Goal: Information Seeking & Learning: Learn about a topic

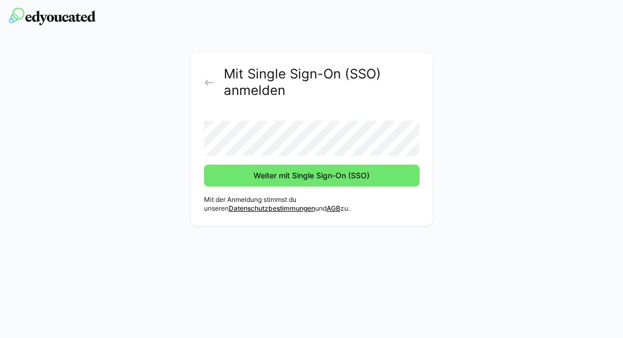
scroll to position [93, 0]
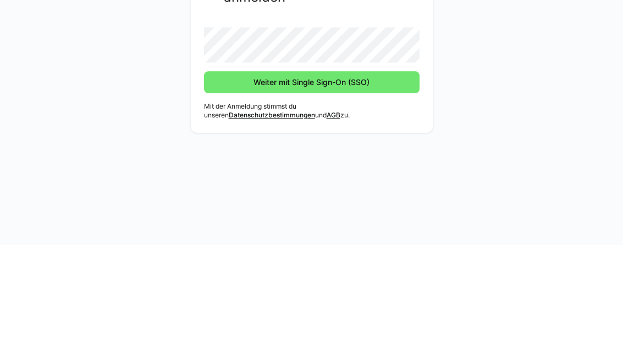
click at [311, 165] on button "Weiter mit Single Sign-On (SSO)" at bounding box center [311, 176] width 215 height 22
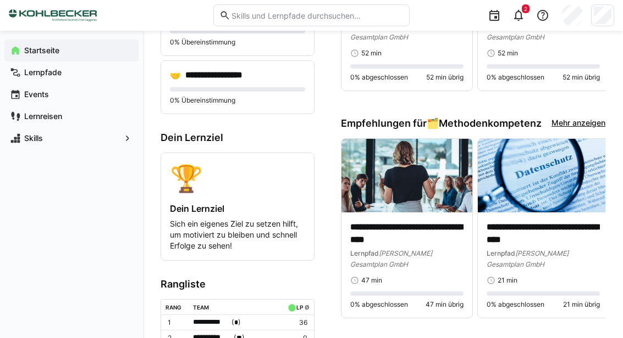
scroll to position [378, 0]
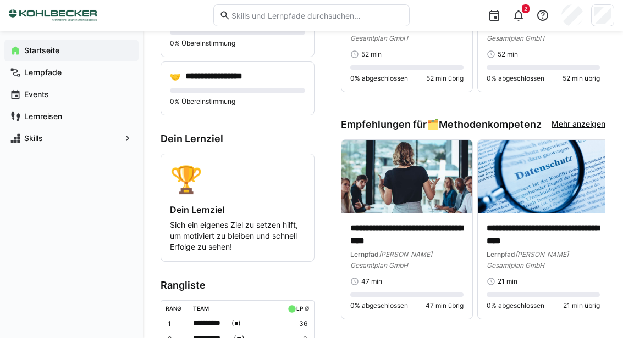
click at [0, 0] on app-navigation-label "Lernpfade" at bounding box center [0, 0] width 0 height 0
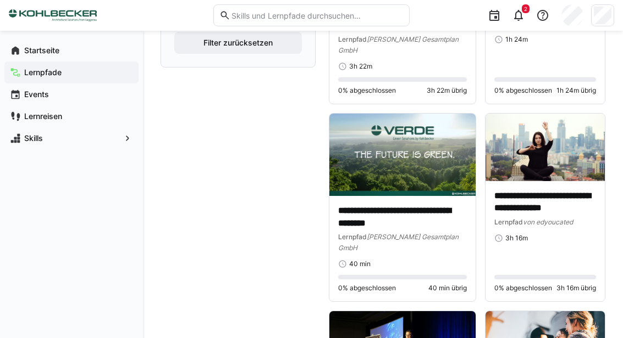
scroll to position [563, 0]
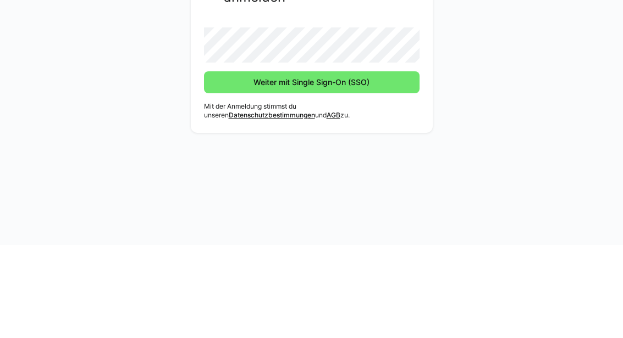
click at [311, 165] on button "Weiter mit Single Sign-On (SSO)" at bounding box center [311, 176] width 215 height 22
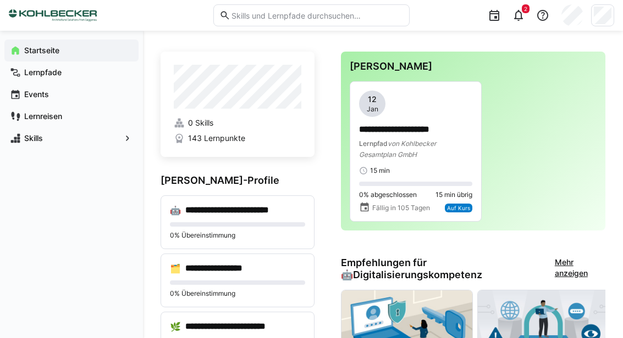
click at [404, 154] on span "von Kohlbecker Gesamtplan GmbH" at bounding box center [397, 149] width 77 height 19
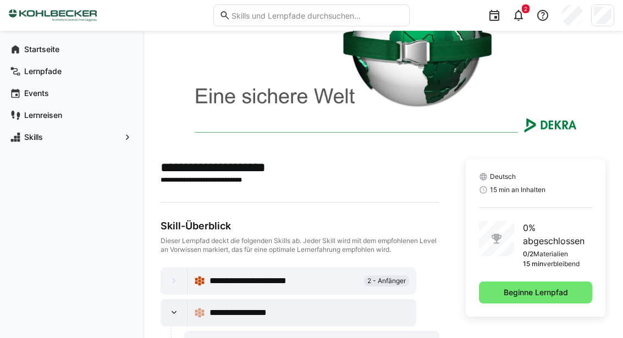
scroll to position [134, 0]
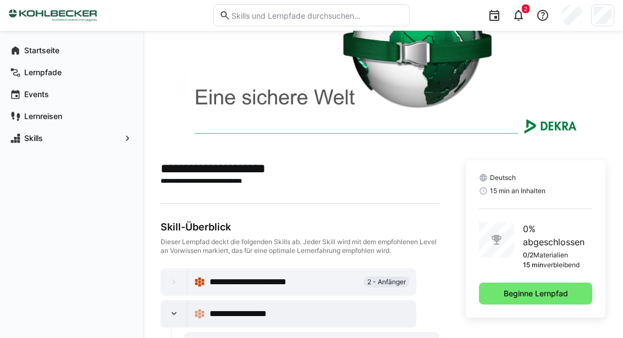
click at [515, 292] on span "Beginne Lernpfad" at bounding box center [536, 293] width 68 height 11
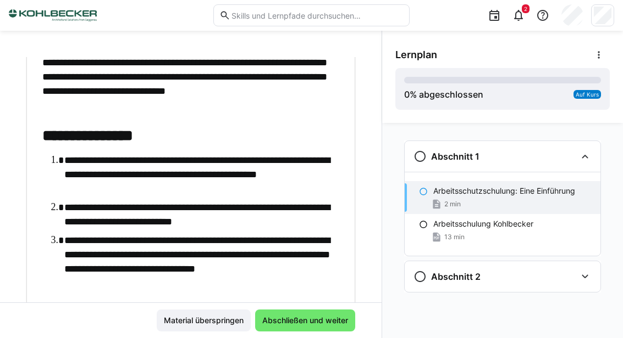
scroll to position [872, 0]
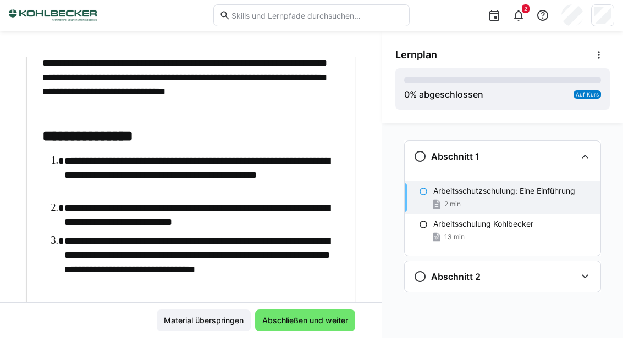
click at [290, 332] on span "Abschließen und weiter" at bounding box center [305, 321] width 100 height 22
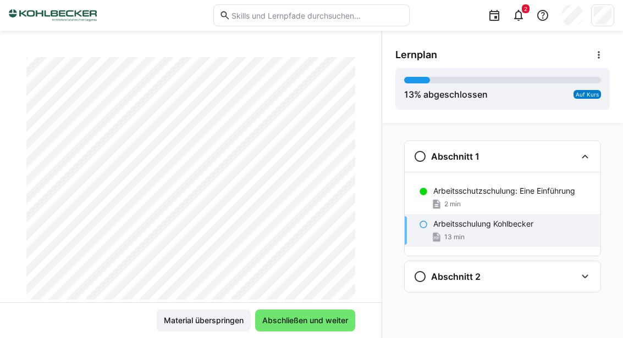
scroll to position [4439, 0]
click at [287, 332] on span "Abschließen und weiter" at bounding box center [305, 321] width 100 height 22
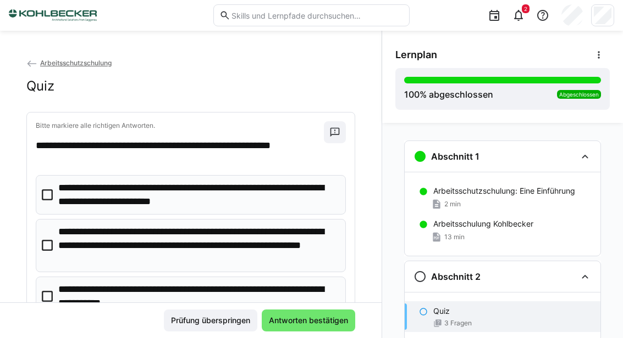
click at [48, 246] on icon at bounding box center [47, 245] width 11 height 11
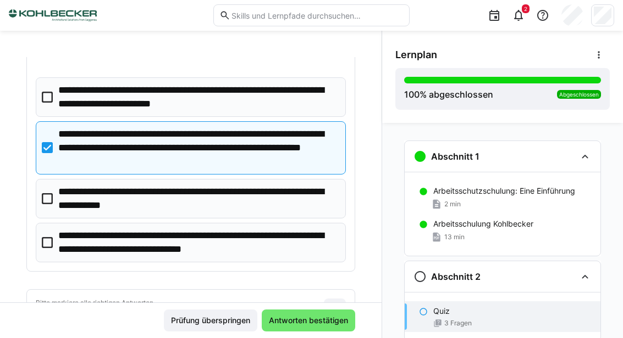
scroll to position [98, 0]
click at [49, 195] on icon at bounding box center [47, 198] width 11 height 11
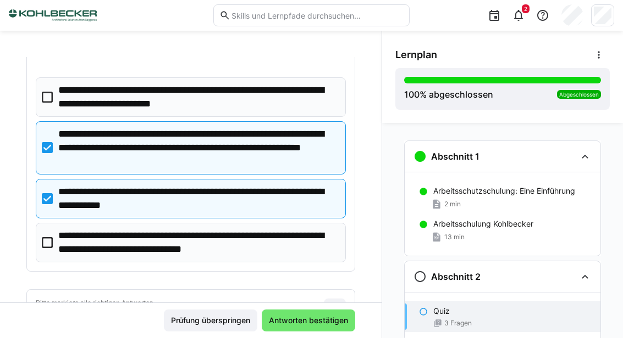
click at [54, 242] on eds-checkbox "**********" at bounding box center [191, 243] width 310 height 40
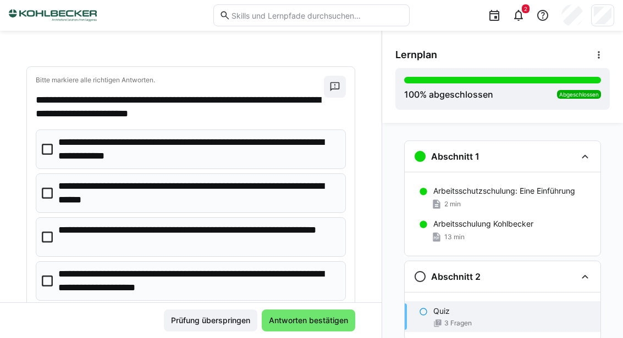
scroll to position [322, 0]
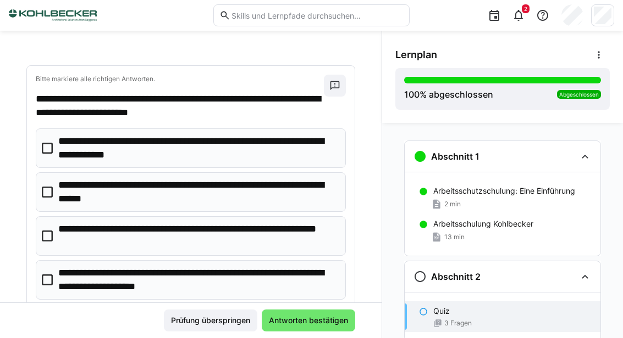
click at [40, 147] on eds-checkbox "**********" at bounding box center [191, 149] width 310 height 40
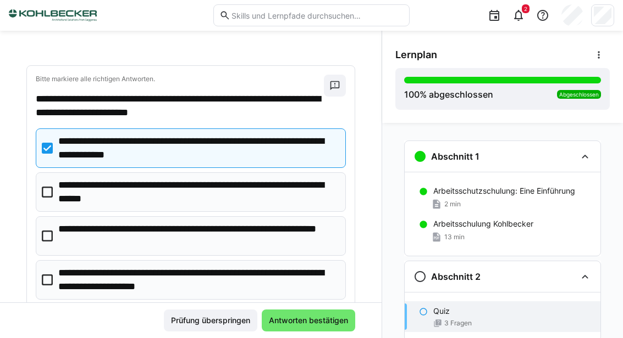
click at [43, 193] on icon at bounding box center [47, 192] width 11 height 11
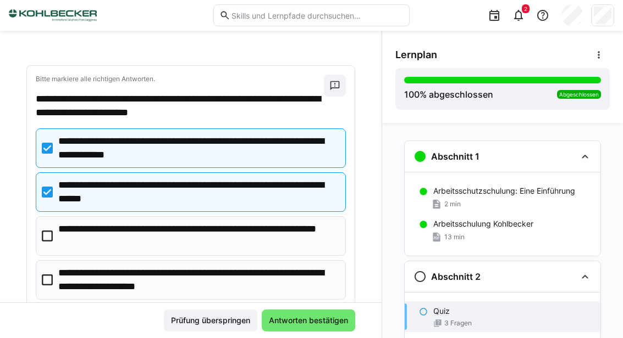
click at [46, 234] on icon at bounding box center [47, 236] width 11 height 11
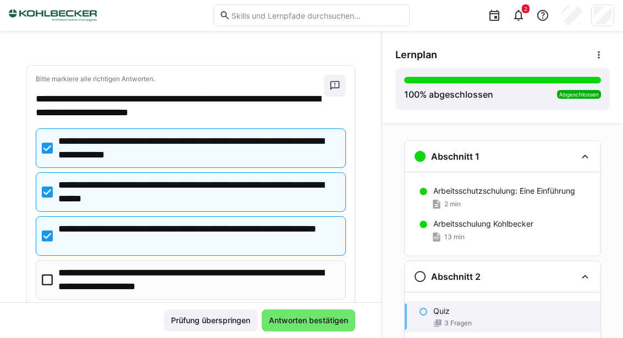
click at [45, 282] on icon at bounding box center [47, 280] width 11 height 11
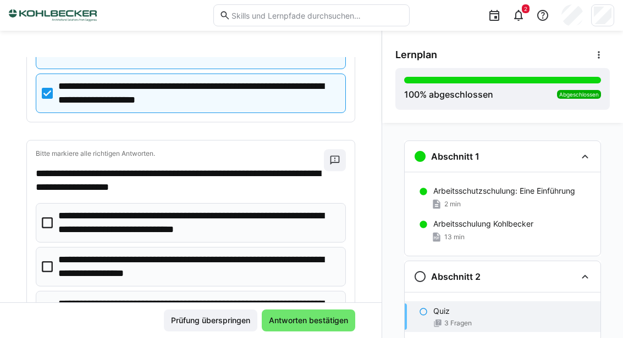
scroll to position [510, 0]
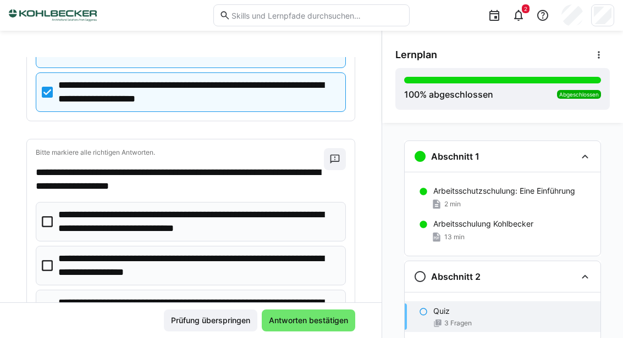
click at [47, 260] on icon at bounding box center [47, 265] width 11 height 11
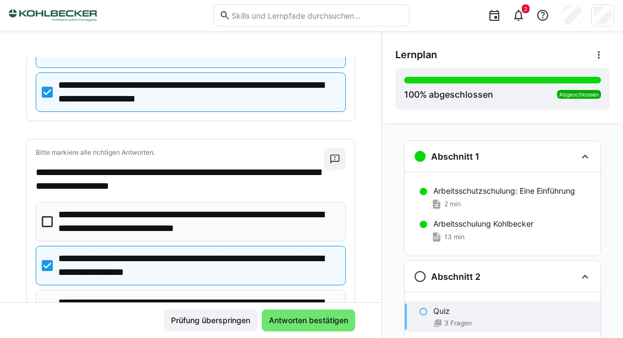
click at [45, 308] on icon at bounding box center [47, 309] width 11 height 11
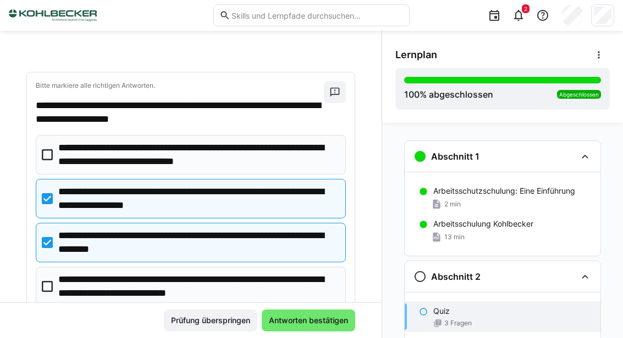
scroll to position [577, 0]
click at [48, 286] on icon at bounding box center [47, 286] width 11 height 11
click at [292, 332] on span "Antworten bestätigen" at bounding box center [308, 321] width 93 height 22
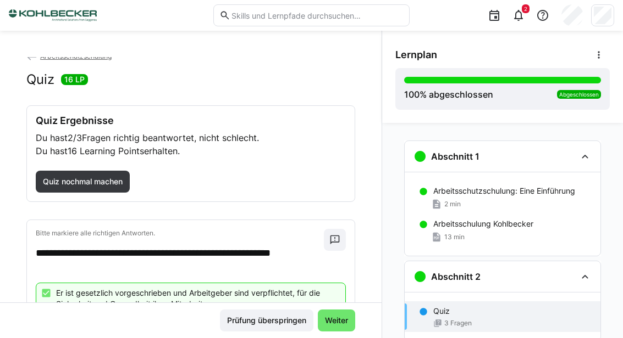
scroll to position [5, 0]
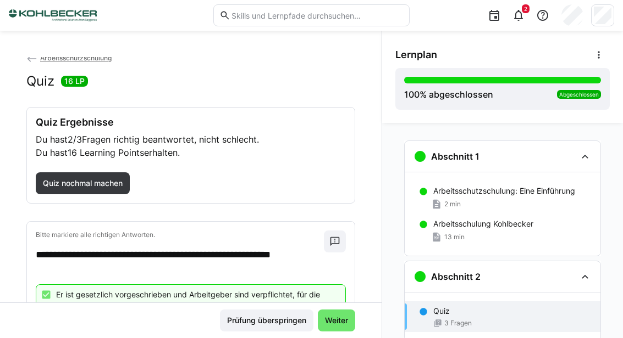
click at [77, 186] on span "Quiz nochmal machen" at bounding box center [82, 183] width 83 height 11
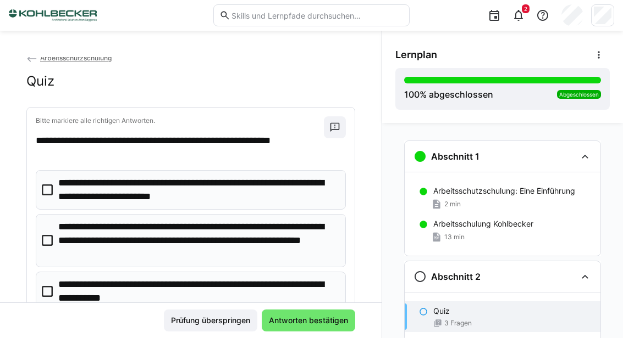
click at [46, 241] on icon at bounding box center [47, 240] width 11 height 11
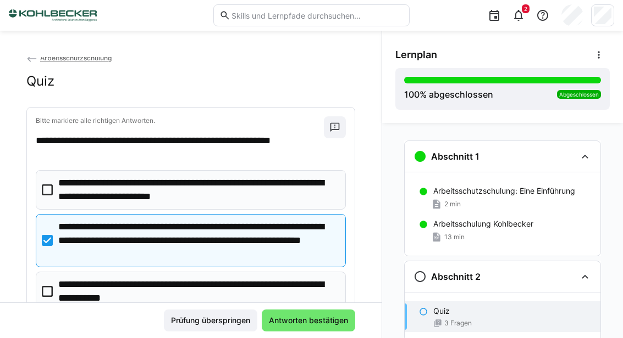
click at [50, 293] on icon at bounding box center [47, 291] width 11 height 11
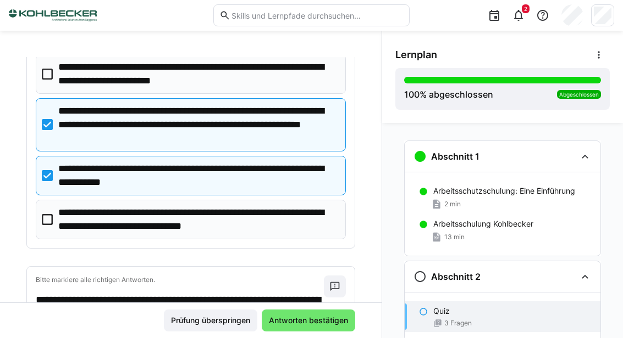
scroll to position [121, 0]
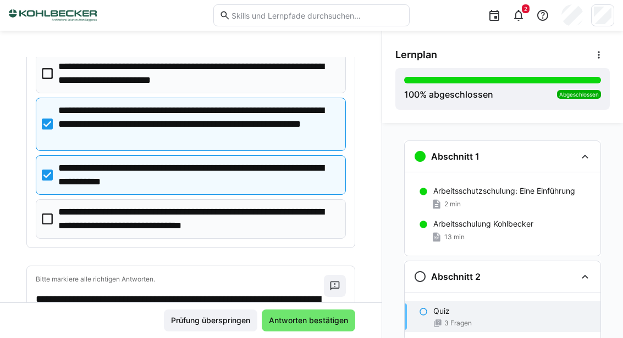
click at [50, 221] on icon at bounding box center [47, 219] width 11 height 11
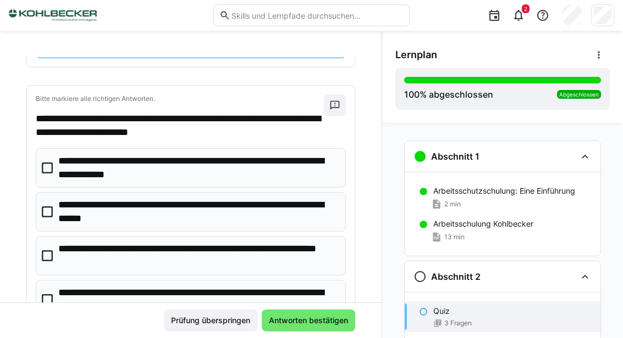
scroll to position [303, 0]
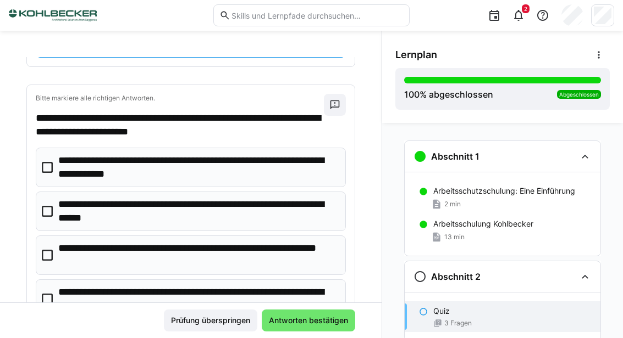
click at [46, 168] on icon at bounding box center [47, 167] width 11 height 11
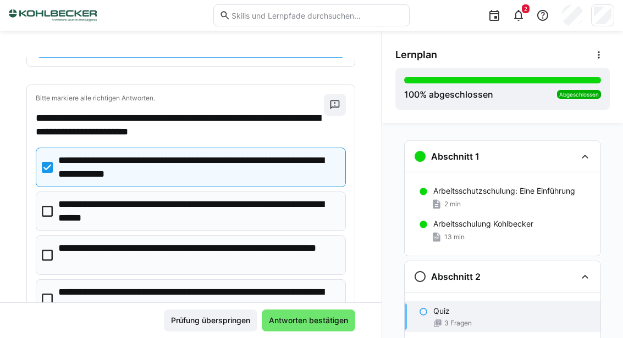
click at [45, 210] on icon at bounding box center [47, 211] width 11 height 11
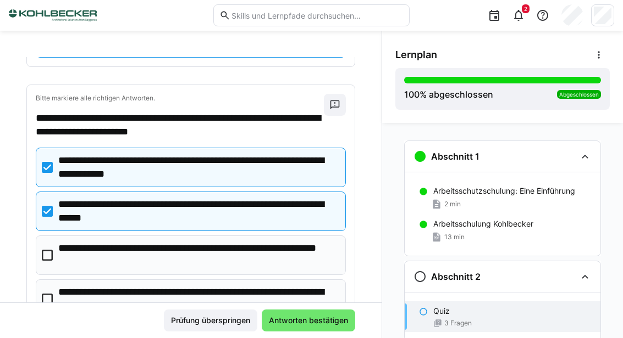
click at [48, 255] on icon at bounding box center [47, 255] width 11 height 11
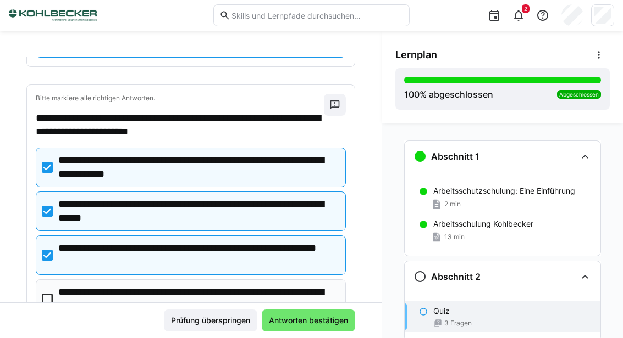
click at [48, 297] on icon at bounding box center [47, 299] width 11 height 11
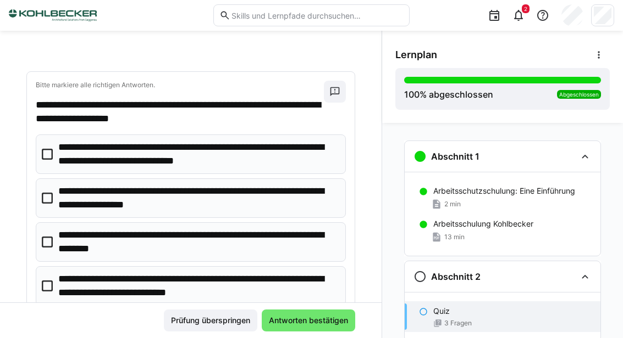
scroll to position [577, 0]
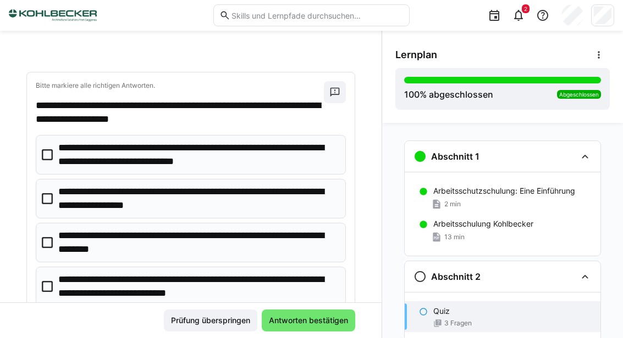
click at [48, 162] on eds-checkbox "**********" at bounding box center [191, 155] width 310 height 40
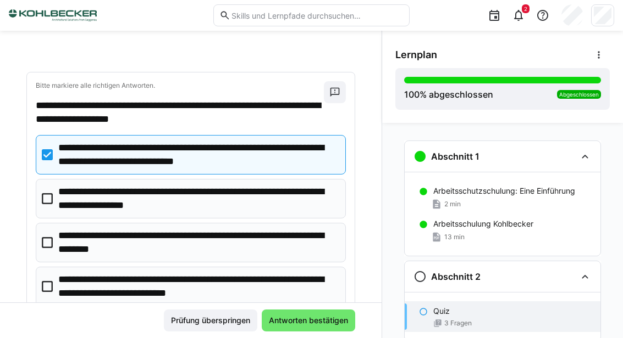
click at [46, 202] on icon at bounding box center [47, 198] width 11 height 11
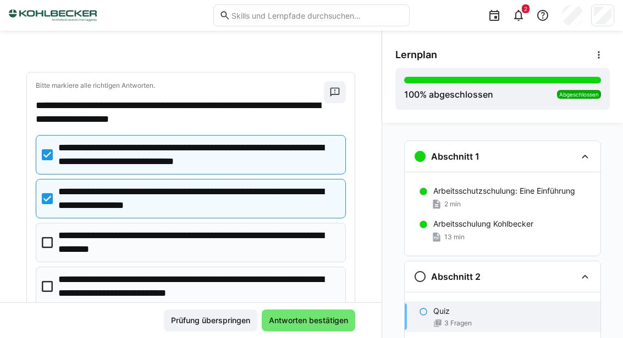
click at [45, 244] on icon at bounding box center [47, 242] width 11 height 11
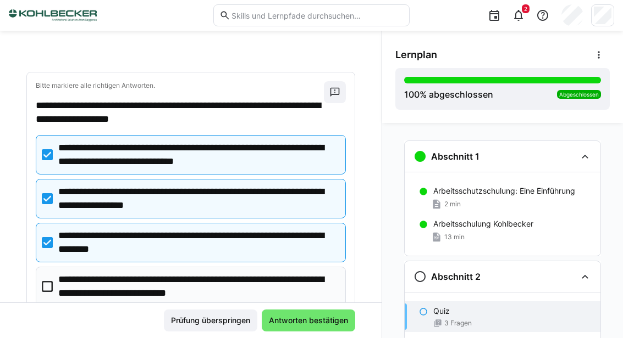
click at [46, 292] on eds-checkbox "**********" at bounding box center [191, 287] width 310 height 40
click at [301, 332] on span "Antworten bestätigen" at bounding box center [308, 321] width 93 height 22
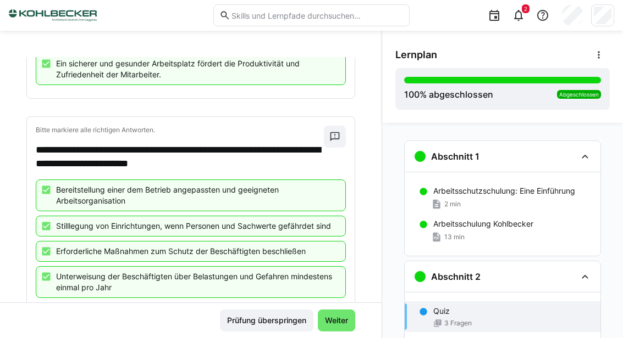
scroll to position [298, 0]
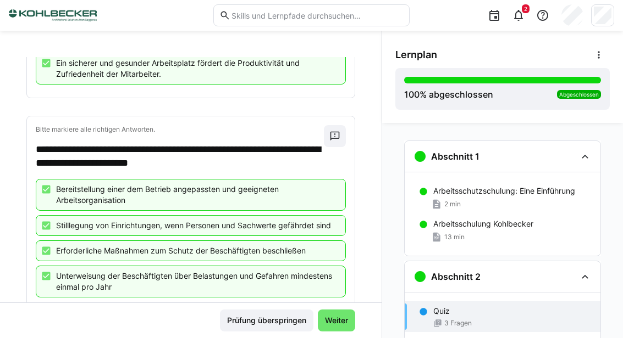
click at [338, 326] on span "Weiter" at bounding box center [336, 320] width 26 height 11
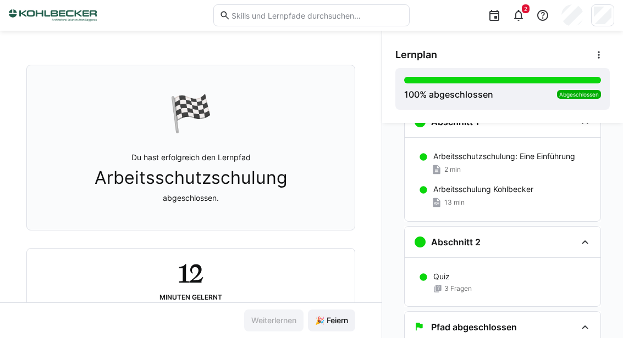
scroll to position [47, 0]
click at [331, 332] on span "🎉 Feiern" at bounding box center [331, 321] width 47 height 22
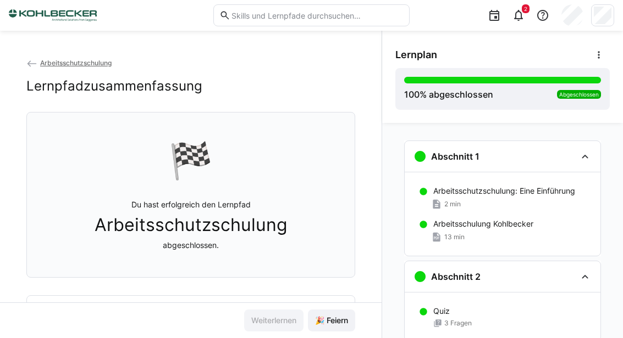
scroll to position [39, 0]
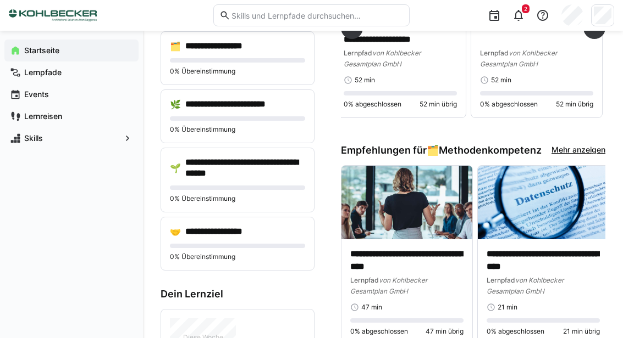
scroll to position [223, 0]
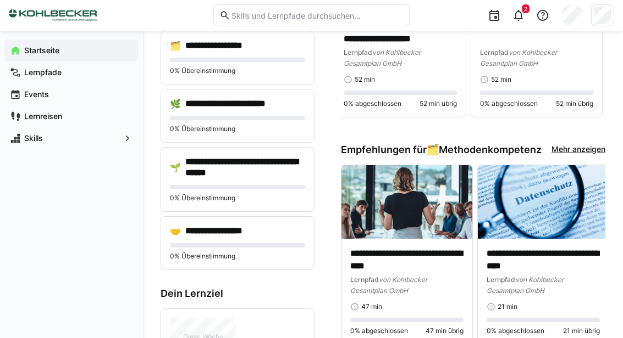
click at [197, 170] on h4 "**********" at bounding box center [245, 168] width 120 height 22
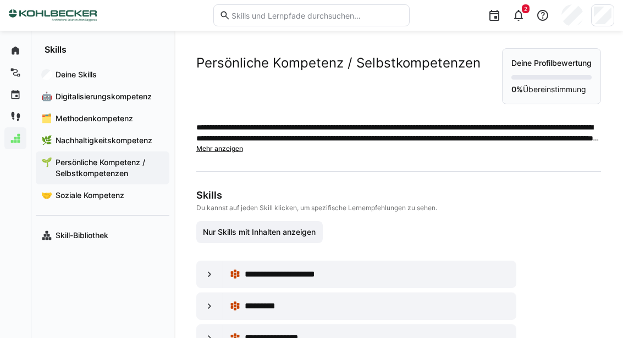
click at [259, 272] on span "**********" at bounding box center [298, 274] width 106 height 13
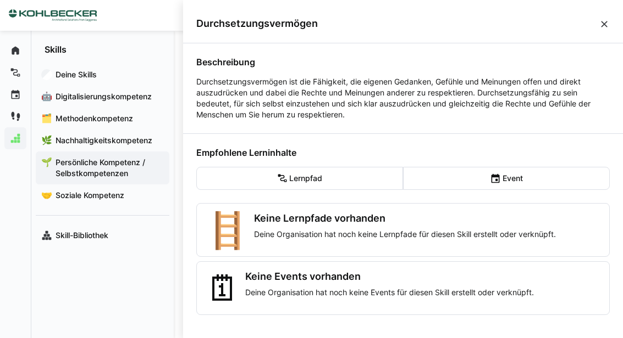
click at [601, 26] on eds-icon at bounding box center [603, 24] width 11 height 11
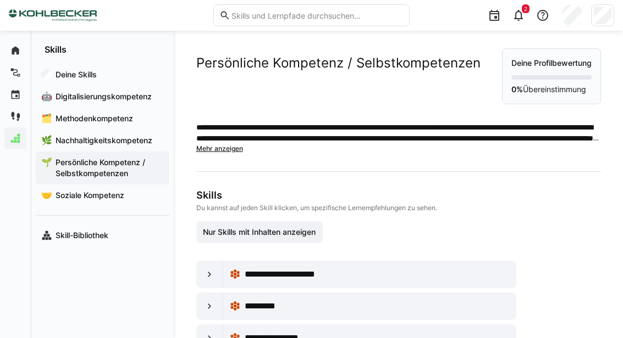
click at [247, 308] on span "*********" at bounding box center [263, 306] width 37 height 13
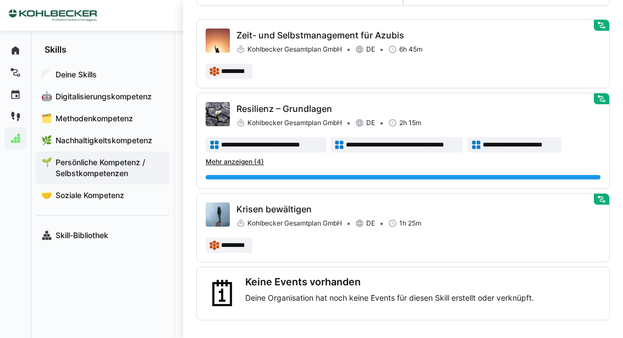
scroll to position [201, 0]
click at [255, 125] on span "Kohlbecker Gesamtplan GmbH" at bounding box center [294, 123] width 95 height 9
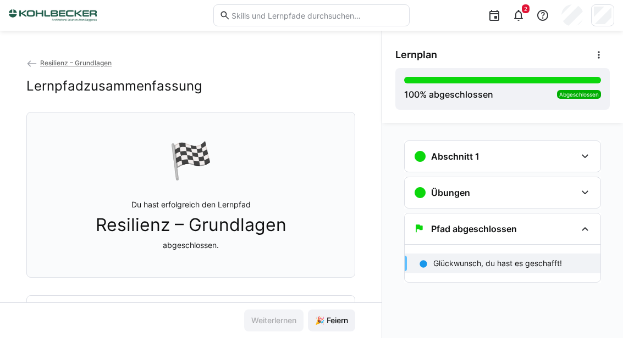
scroll to position [39, 0]
click at [446, 151] on h3 "Abschnitt 1" at bounding box center [455, 156] width 48 height 11
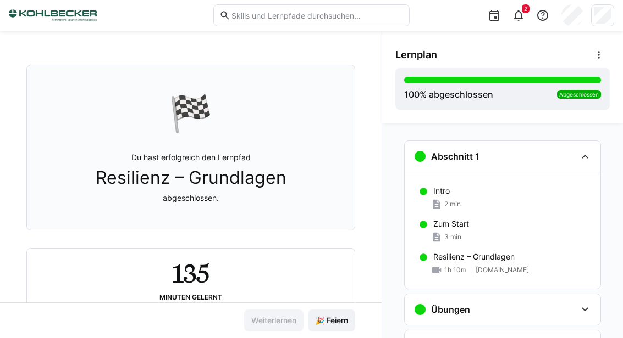
scroll to position [47, 0]
click at [437, 304] on h3 "Übungen" at bounding box center [450, 309] width 39 height 11
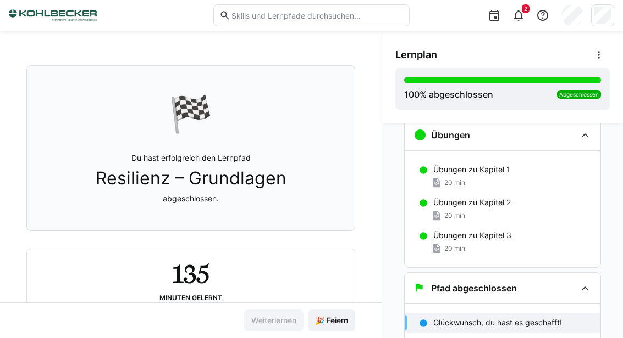
scroll to position [174, 0]
click at [457, 180] on span "20 min" at bounding box center [454, 184] width 21 height 9
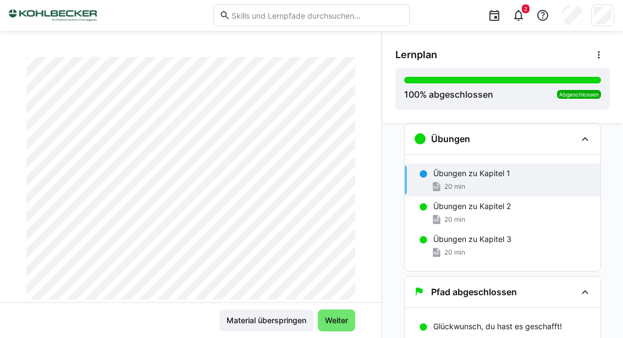
scroll to position [641, 0]
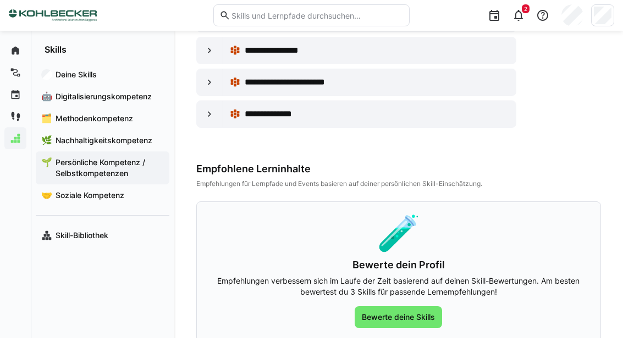
scroll to position [319, 0]
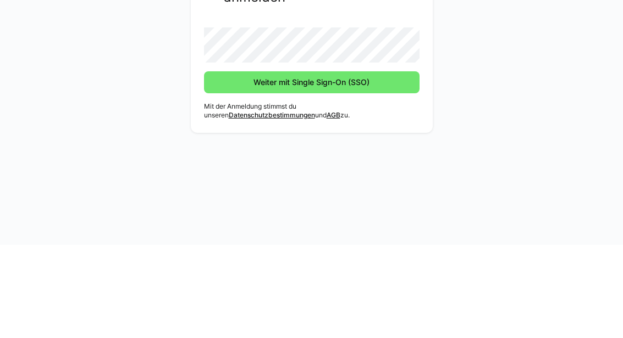
click at [311, 165] on button "Weiter mit Single Sign-On (SSO)" at bounding box center [311, 176] width 215 height 22
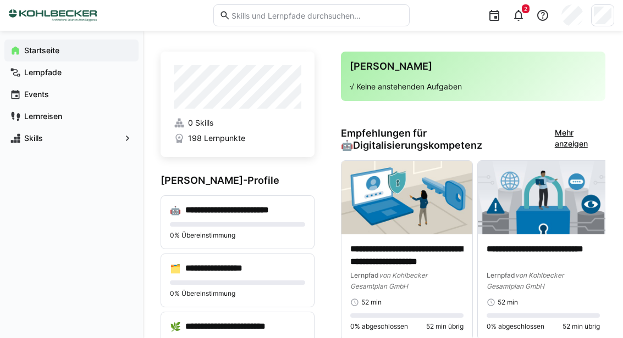
click at [32, 143] on span "Skills" at bounding box center [72, 138] width 98 height 11
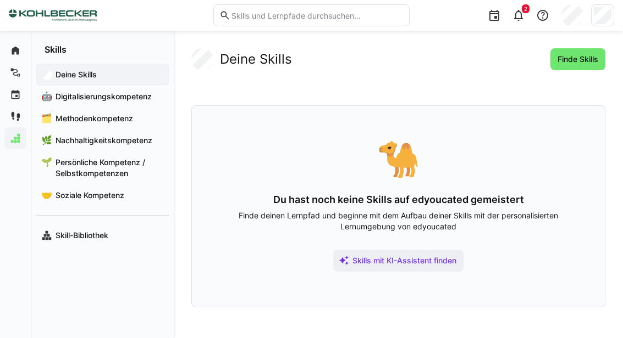
click at [0, 0] on app-navigation-label "Skill-Bibliothek" at bounding box center [0, 0] width 0 height 0
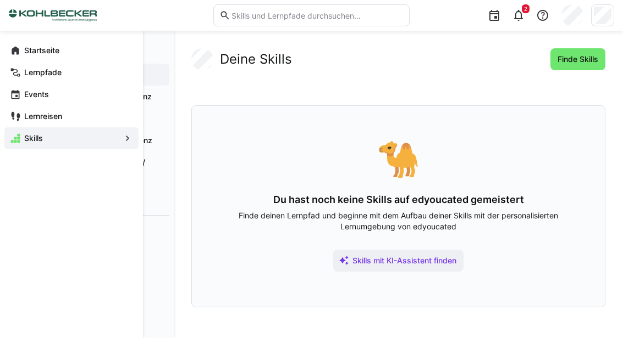
click at [10, 98] on eds-icon at bounding box center [15, 94] width 11 height 11
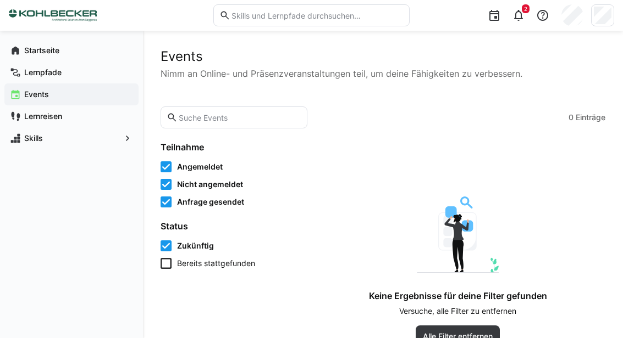
click at [0, 0] on app-navigation-label "Lernreisen" at bounding box center [0, 0] width 0 height 0
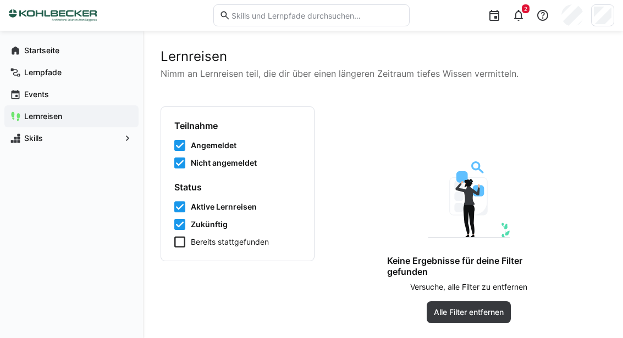
click at [39, 78] on div "Lernpfade" at bounding box center [71, 73] width 134 height 22
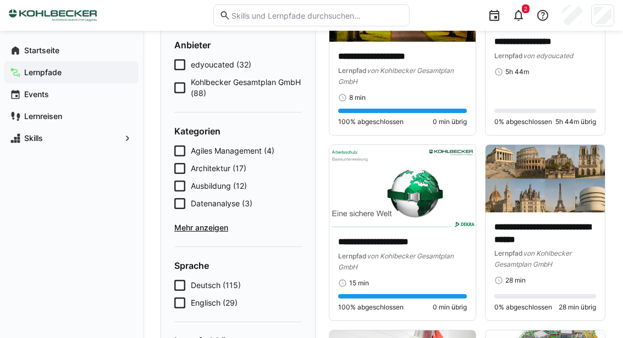
scroll to position [148, 0]
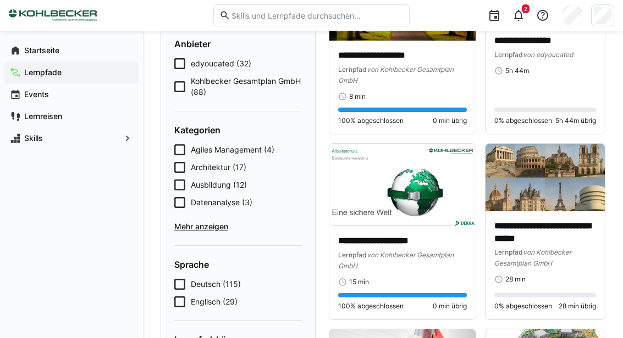
click at [531, 204] on img at bounding box center [544, 177] width 119 height 67
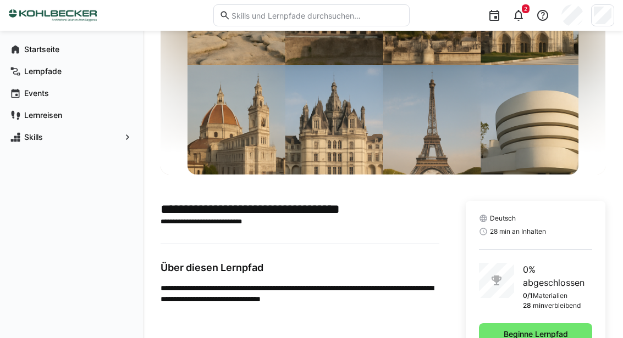
scroll to position [92, 0]
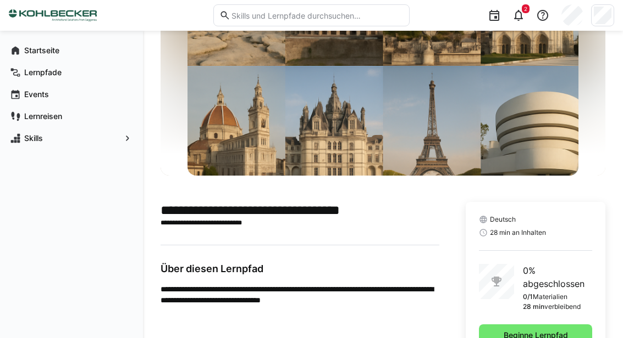
click at [496, 333] on span "Beginne Lernpfad" at bounding box center [535, 336] width 113 height 22
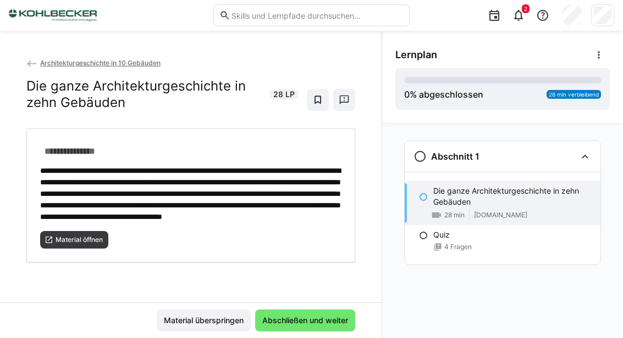
click at [68, 245] on span "Material öffnen" at bounding box center [78, 240] width 49 height 9
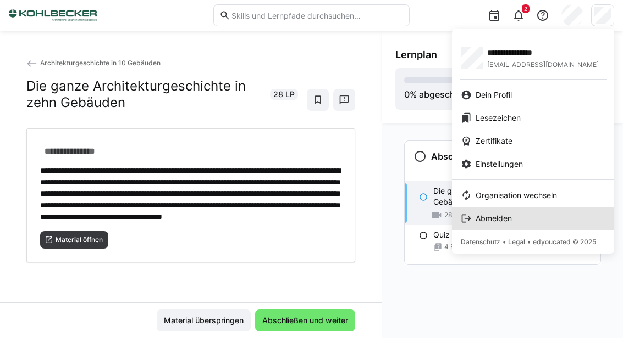
click at [484, 220] on span "Abmelden" at bounding box center [493, 218] width 36 height 11
